Goal: Information Seeking & Learning: Learn about a topic

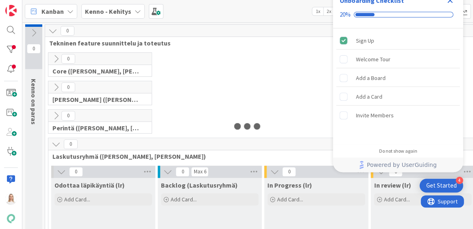
click at [448, 2] on icon "Close Checklist" at bounding box center [449, 0] width 5 height 5
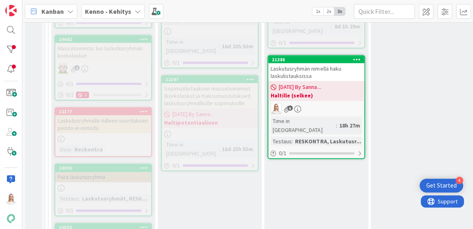
scroll to position [304, 0]
click at [312, 56] on div "21386" at bounding box center [318, 59] width 92 height 6
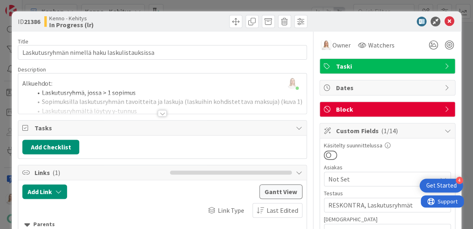
click at [161, 110] on div at bounding box center [162, 113] width 9 height 6
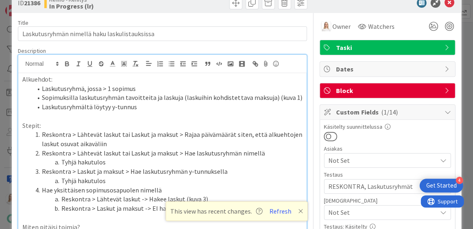
scroll to position [20, 0]
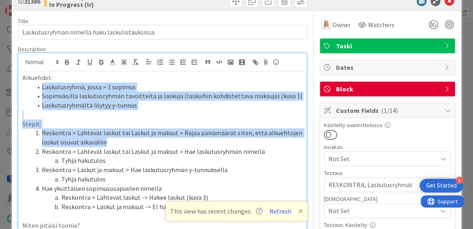
drag, startPoint x: 42, startPoint y: 87, endPoint x: 116, endPoint y: 143, distance: 93.0
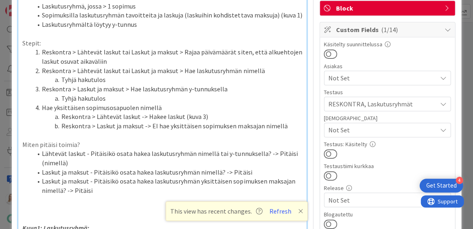
scroll to position [110, 0]
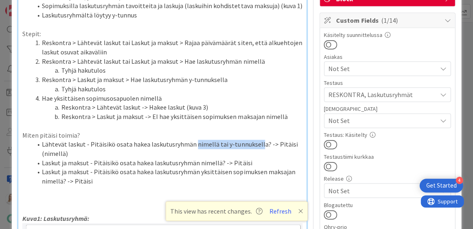
drag, startPoint x: 192, startPoint y: 141, endPoint x: 255, endPoint y: 141, distance: 62.9
click at [255, 141] on li "Lähtevät laskut - Pitäisikö osata hakea laskutusryhmän nimellä tai y-tunnuksell…" at bounding box center [167, 149] width 270 height 18
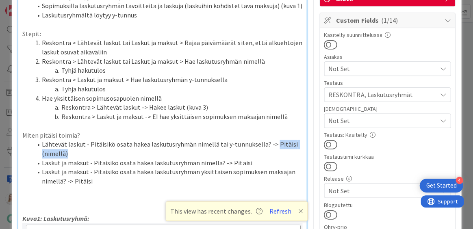
drag, startPoint x: 269, startPoint y: 142, endPoint x: 269, endPoint y: 148, distance: 5.7
click at [269, 148] on li "Lähtevät laskut - Pitäisikö osata hakea laskutusryhmän nimellä tai y-tunnuksell…" at bounding box center [167, 149] width 270 height 18
click at [258, 112] on li "Reskontra > Laskut ja maksut -> EI hae yksittäisen sopimuksen maksajan nimellä" at bounding box center [167, 116] width 270 height 9
drag, startPoint x: 40, startPoint y: 151, endPoint x: 83, endPoint y: 151, distance: 43.0
click at [83, 151] on li "Lähtevät laskut - Pitäisikö osata hakea laskutusryhmän nimellä tai y-tunnuksell…" at bounding box center [167, 149] width 270 height 18
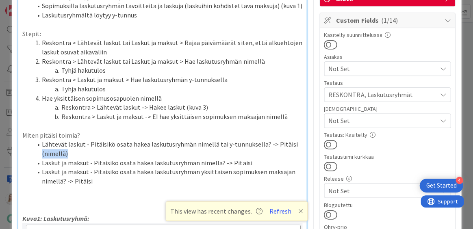
scroll to position [118, 0]
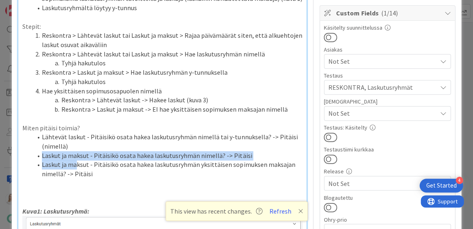
drag, startPoint x: 42, startPoint y: 153, endPoint x: 76, endPoint y: 160, distance: 34.9
click at [76, 160] on ol "Lähtevät laskut - Pitäisikö osata hakea laskutusryhmän nimellä tai y-tunnuksell…" at bounding box center [162, 155] width 280 height 46
click at [115, 179] on p at bounding box center [162, 183] width 280 height 9
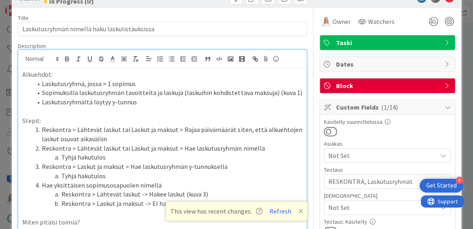
scroll to position [4, 0]
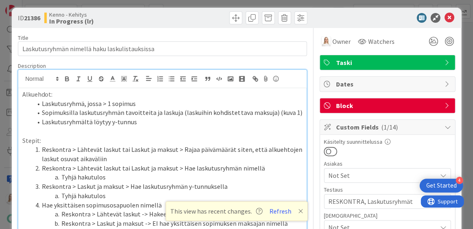
click at [150, 123] on li "Laskutusryhmältä löytyy y-tunnus" at bounding box center [167, 121] width 270 height 9
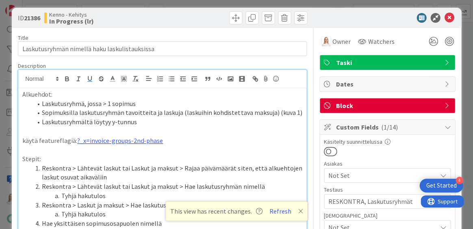
click at [67, 141] on p "käytä featureflagiä: ?_x=invoice-groups-2nd-phase" at bounding box center [162, 140] width 280 height 9
click at [237, 148] on p at bounding box center [162, 149] width 280 height 9
click at [69, 139] on p "käytä featureflag:iä: ?_x=invoice-groups-2nd-phase" at bounding box center [162, 140] width 280 height 9
click at [25, 140] on p "käytä featureflagiä: ?_x=invoice-groups-2nd-phase" at bounding box center [162, 140] width 280 height 9
click at [37, 140] on p "Käytä featureflagiä: ?_x=invoice-groups-2nd-phase" at bounding box center [162, 140] width 280 height 9
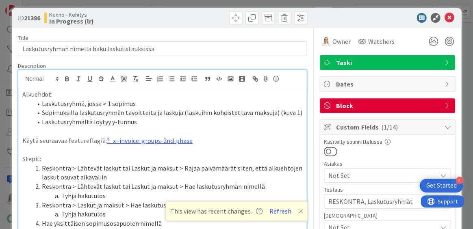
click at [234, 134] on p at bounding box center [162, 131] width 280 height 9
click at [298, 211] on icon at bounding box center [300, 211] width 5 height 6
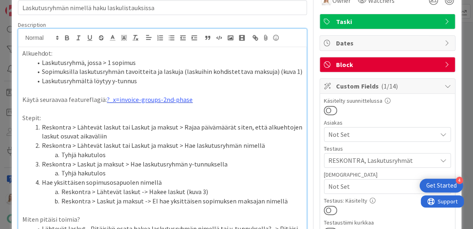
scroll to position [42, 0]
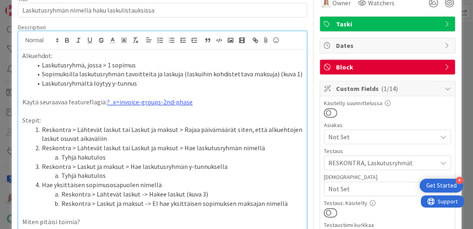
click at [101, 102] on p "Käytä seuraavaa featureflagiä: ?_x=invoice-groups-2nd-phase" at bounding box center [162, 101] width 280 height 9
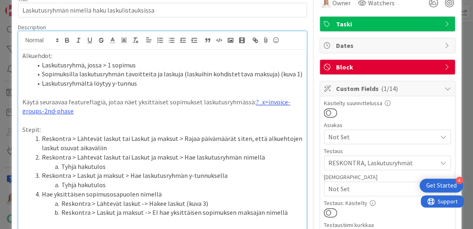
click at [22, 101] on p "Käytä seuraavaa featureflagiä, jotaa näet yksittäiset sopimukset laskutusryhmäs…" at bounding box center [162, 106] width 280 height 18
click at [135, 102] on li "Käytä seuraavaa featureflagiä, jotaa näet yksittäiset sopimukset laskutusryhmäs…" at bounding box center [167, 106] width 270 height 18
drag, startPoint x: 265, startPoint y: 99, endPoint x: 266, endPoint y: 105, distance: 5.8
click at [266, 105] on li "Käytä seuraavaa featureflagiä, jotta näet yksittäiset sopimukset laskutusryhmäs…" at bounding box center [167, 106] width 270 height 18
click at [237, 117] on p at bounding box center [162, 120] width 280 height 9
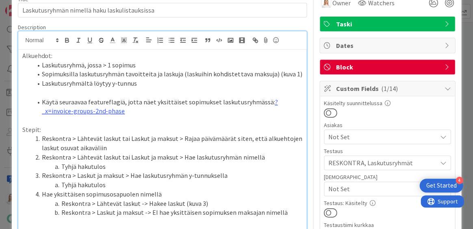
click at [265, 100] on li "Käytä seuraavaa featureflagiä, jotta näet yksittäiset sopimukset laskutusryhmäs…" at bounding box center [167, 106] width 270 height 18
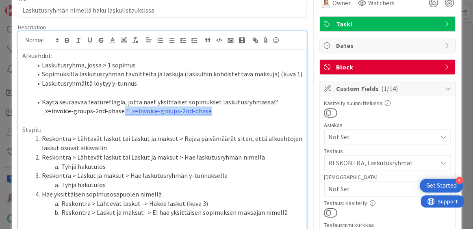
click at [179, 110] on li "Käytä seuraavaa featureflagiä, jotta näet yksittäiset sopimukset laskutusryhmäs…" at bounding box center [167, 106] width 270 height 18
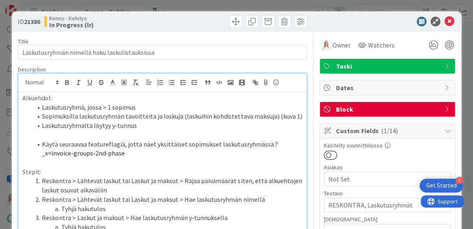
scroll to position [0, 0]
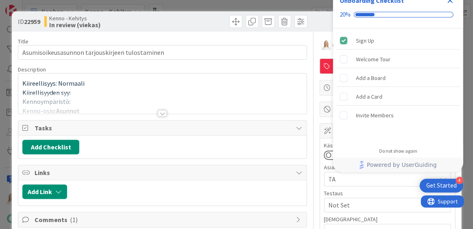
click at [448, 3] on icon "Close Checklist" at bounding box center [450, 1] width 10 height 10
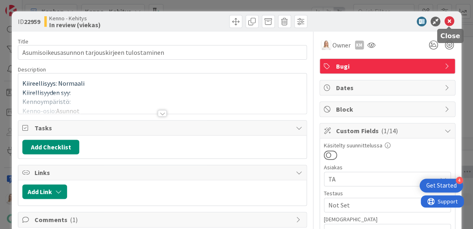
click at [447, 19] on icon at bounding box center [449, 22] width 10 height 10
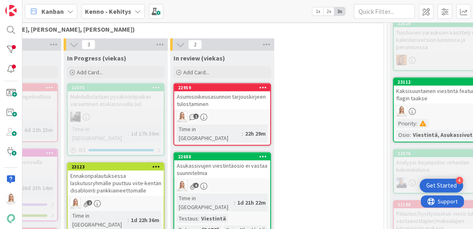
scroll to position [971, 313]
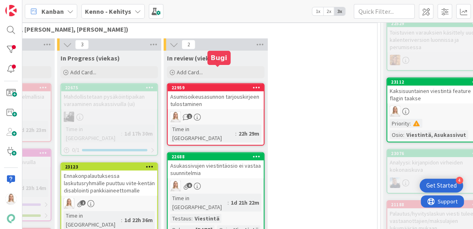
click at [213, 85] on div "22959" at bounding box center [217, 88] width 92 height 6
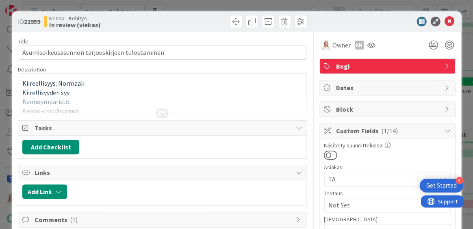
click at [160, 112] on div at bounding box center [162, 113] width 9 height 6
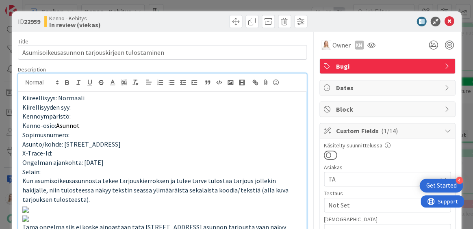
click at [21, 96] on div "Kiireellisyys: Normaali Kiirellisyyden syy: Kennoympäristö: Kenno-osio: Asunnot…" at bounding box center [162, 171] width 288 height 158
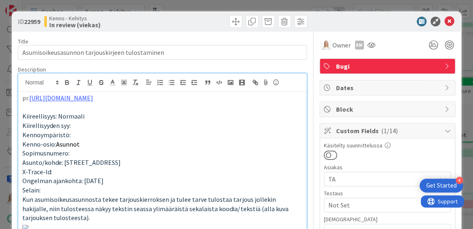
click at [139, 162] on p "Asunto/kohde: Rautatienkatu 54 As 5" at bounding box center [162, 162] width 280 height 9
click at [93, 97] on link "https://github.com/pandiafi/kenno/pull/8423" at bounding box center [61, 98] width 64 height 8
click at [95, 111] on link "https://github.com/pandiafi/kenno/pull/8423" at bounding box center [72, 113] width 56 height 11
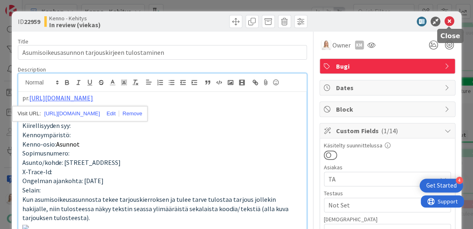
click at [448, 19] on icon at bounding box center [449, 22] width 10 height 10
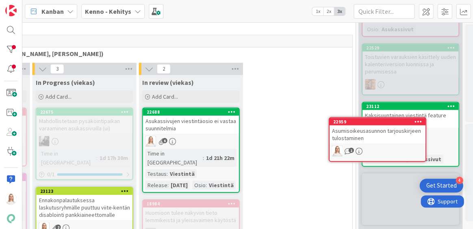
scroll to position [945, 359]
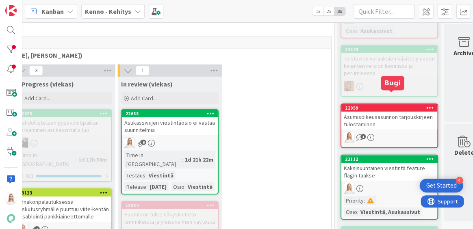
click at [390, 105] on div "22959" at bounding box center [391, 108] width 92 height 6
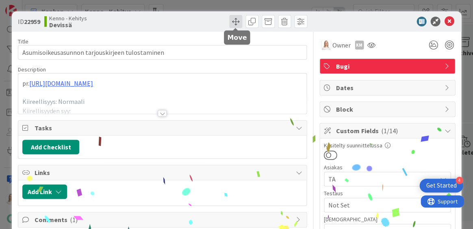
click at [234, 21] on span at bounding box center [235, 21] width 13 height 13
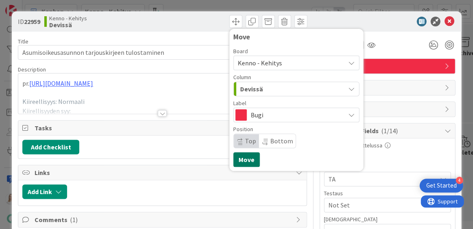
click at [248, 162] on button "Move" at bounding box center [246, 159] width 26 height 15
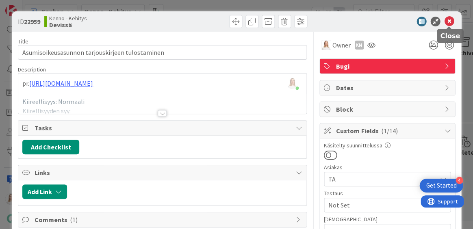
click at [449, 20] on icon at bounding box center [449, 22] width 10 height 10
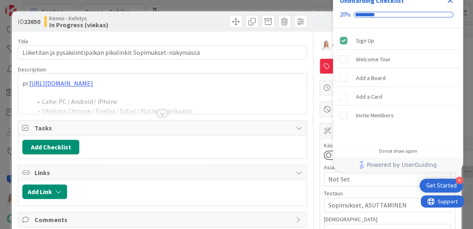
click at [449, 2] on icon "Close Checklist" at bounding box center [450, 1] width 10 height 10
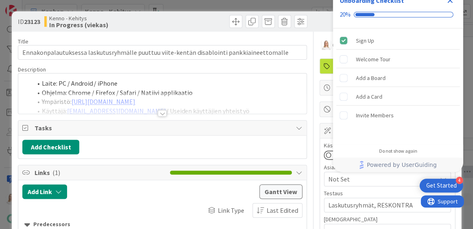
click at [164, 114] on div at bounding box center [162, 113] width 9 height 6
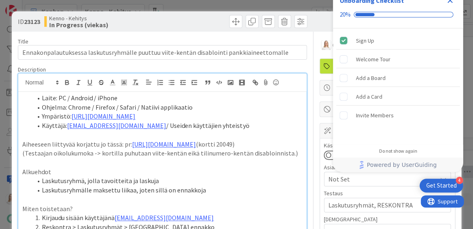
click at [42, 95] on span at bounding box center [42, 97] width 0 height 9
click at [42, 98] on span at bounding box center [42, 97] width 0 height 9
click at [41, 98] on li "Laite: PC / Android / iPhone" at bounding box center [167, 97] width 270 height 9
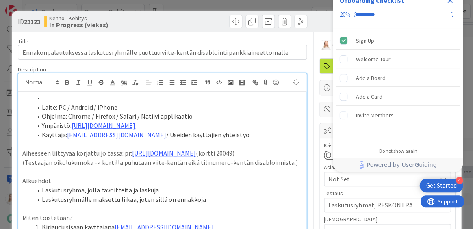
click at [44, 98] on li at bounding box center [167, 97] width 270 height 9
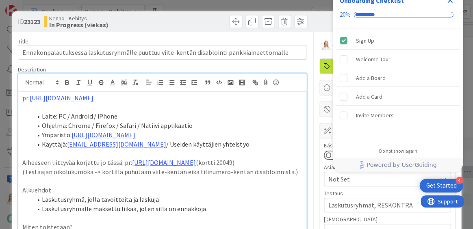
click at [449, 2] on icon "Close Checklist" at bounding box center [449, 0] width 5 height 5
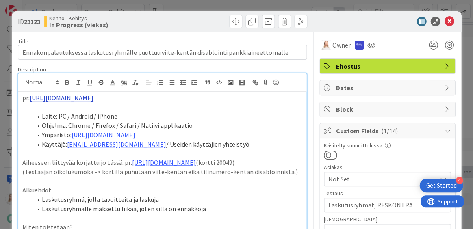
click at [80, 96] on link "https://github.com/pandiafi/kenno/pull/8428" at bounding box center [62, 98] width 64 height 8
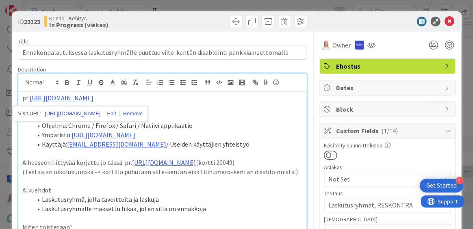
click at [84, 113] on link "https://github.com/pandiafi/kenno/pull/8428" at bounding box center [73, 113] width 56 height 11
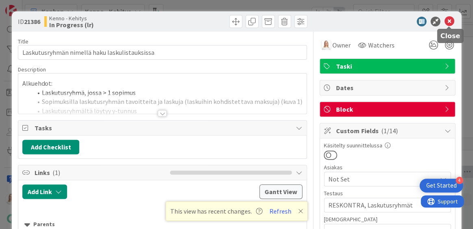
click at [446, 22] on icon at bounding box center [449, 22] width 10 height 10
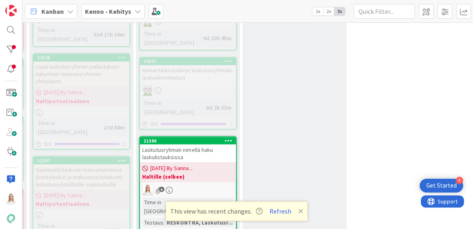
scroll to position [226, 128]
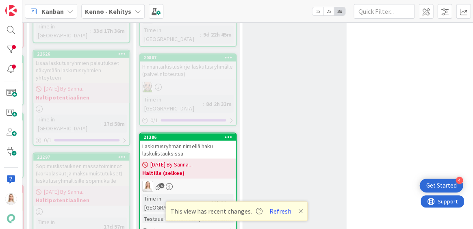
click at [183, 133] on div "21386" at bounding box center [188, 136] width 96 height 7
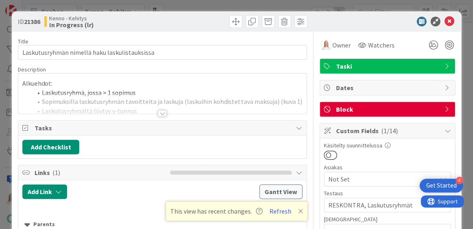
click at [164, 112] on div at bounding box center [162, 113] width 9 height 6
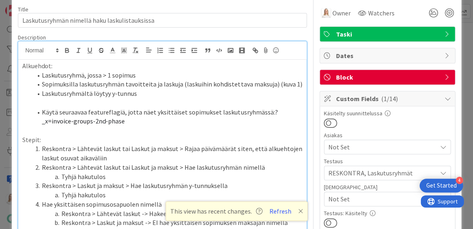
scroll to position [34, 0]
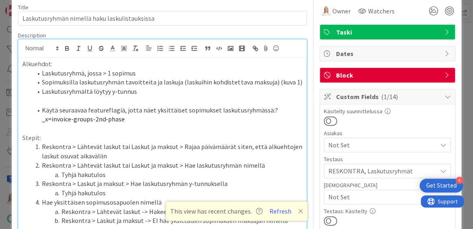
click at [298, 209] on icon at bounding box center [300, 211] width 5 height 6
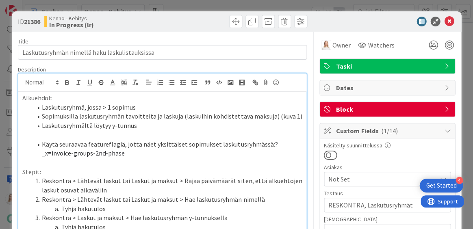
scroll to position [0, 0]
drag, startPoint x: 266, startPoint y: 143, endPoint x: 268, endPoint y: 149, distance: 5.5
click at [268, 149] on li "Käytä seuraavaa featureflagiä, jotta näet yksittäiset sopimukset laskutusryhmäs…" at bounding box center [167, 149] width 270 height 18
copy li "Käytä seuraavaa featureflagiä, jotta näet yksittäiset sopimukset laskutusryhmäs…"
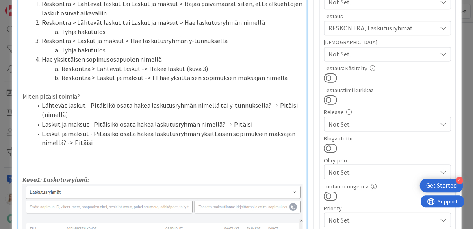
scroll to position [192, 0]
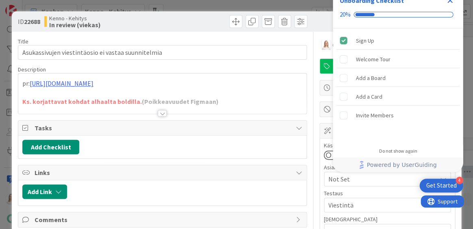
click at [448, 1] on icon "Close Checklist" at bounding box center [449, 0] width 5 height 5
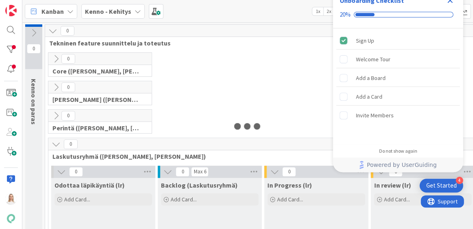
click at [449, 3] on icon "Close Checklist" at bounding box center [450, 1] width 10 height 10
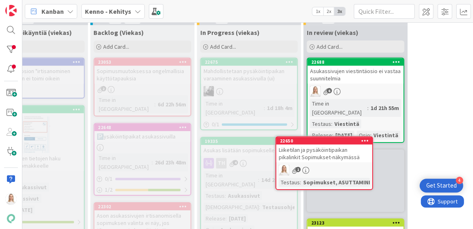
scroll to position [1002, 174]
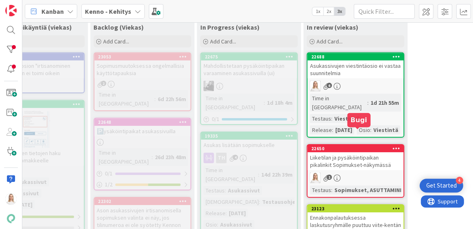
click at [344, 146] on div "22650" at bounding box center [357, 149] width 92 height 6
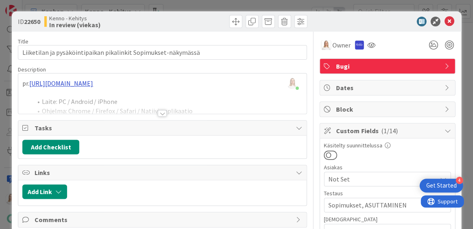
click at [121, 83] on div "[PERSON_NAME] just joined pr. [URL][DOMAIN_NAME] Laite: PC / Android / iPhone O…" at bounding box center [162, 93] width 288 height 40
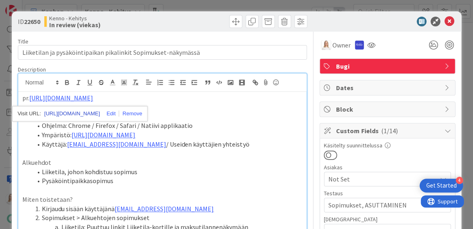
click at [100, 109] on link "[URL][DOMAIN_NAME]" at bounding box center [72, 113] width 56 height 11
click at [449, 18] on icon at bounding box center [449, 22] width 10 height 10
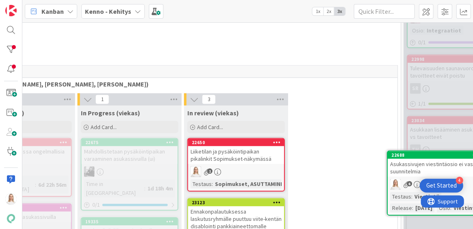
scroll to position [932, 330]
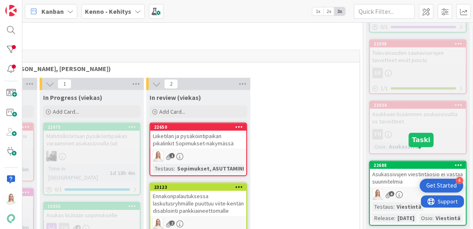
click at [414, 162] on div "22688" at bounding box center [419, 165] width 92 height 6
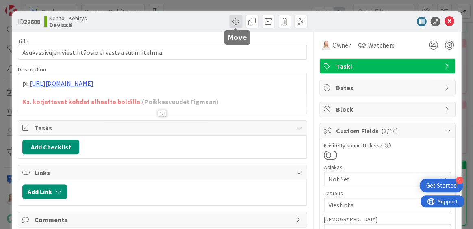
click at [233, 25] on span at bounding box center [235, 21] width 13 height 13
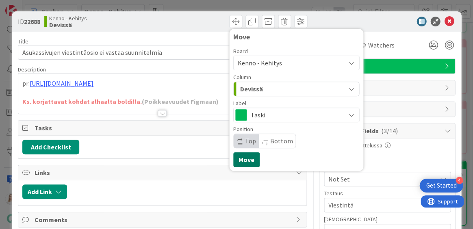
click at [242, 163] on button "Move" at bounding box center [246, 159] width 26 height 15
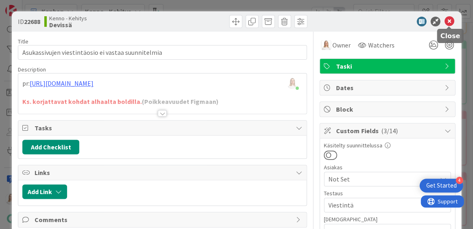
click at [449, 20] on icon at bounding box center [449, 22] width 10 height 10
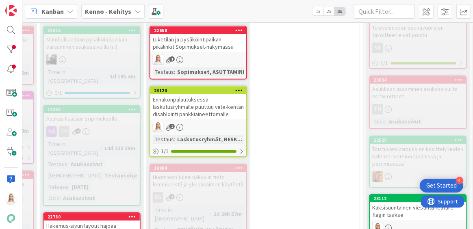
scroll to position [966, 330]
